Goal: Task Accomplishment & Management: Use online tool/utility

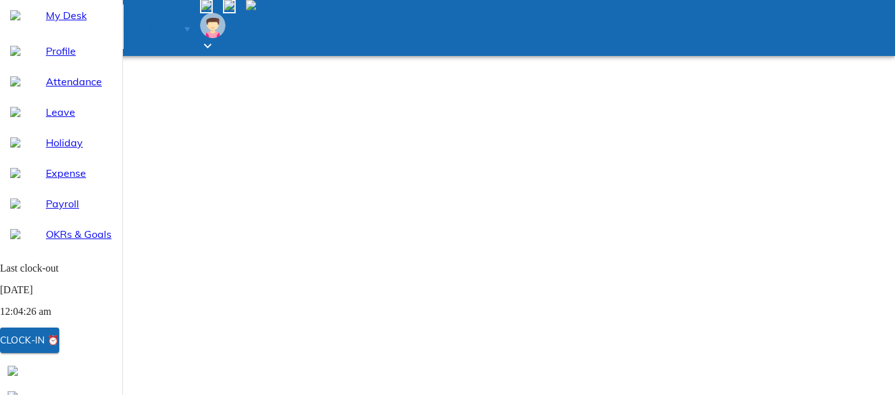
select select "9"
click at [59, 345] on div "Clock-in ⏰" at bounding box center [29, 340] width 59 height 17
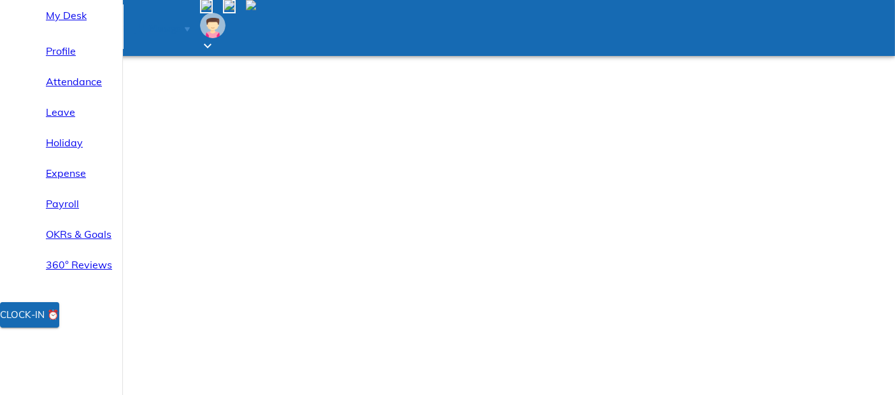
select select "9"
click at [59, 324] on div "Clock-in ⏰" at bounding box center [29, 315] width 59 height 17
